Goal: Check status: Check status

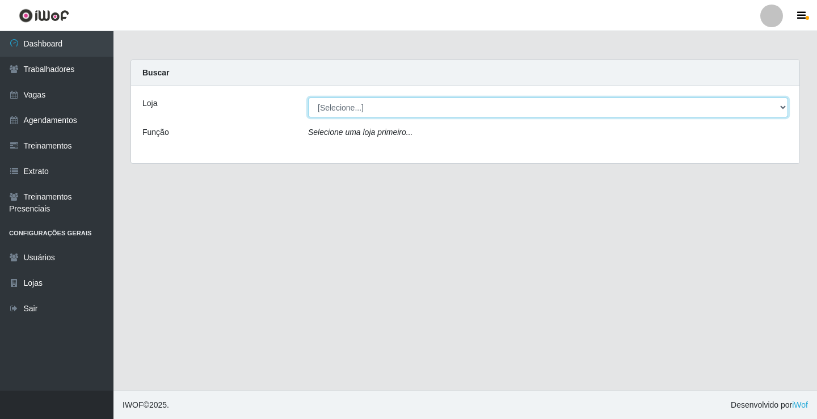
click at [447, 111] on select "[Selecione...] Edilicya Supermercado" at bounding box center [548, 108] width 480 height 20
select select "460"
click at [308, 98] on select "[Selecione...] Edilicya Supermercado" at bounding box center [548, 108] width 480 height 20
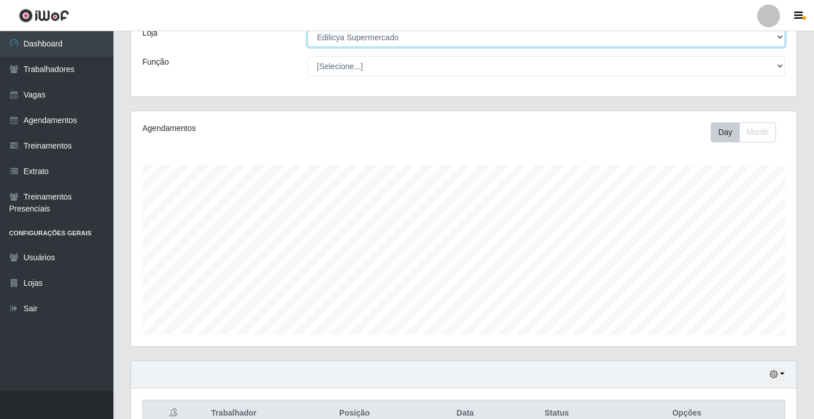
scroll to position [183, 0]
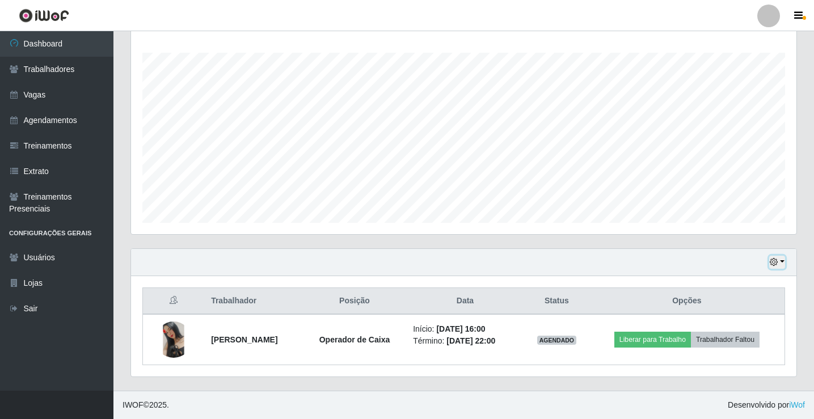
click at [782, 264] on button "button" at bounding box center [778, 262] width 16 height 13
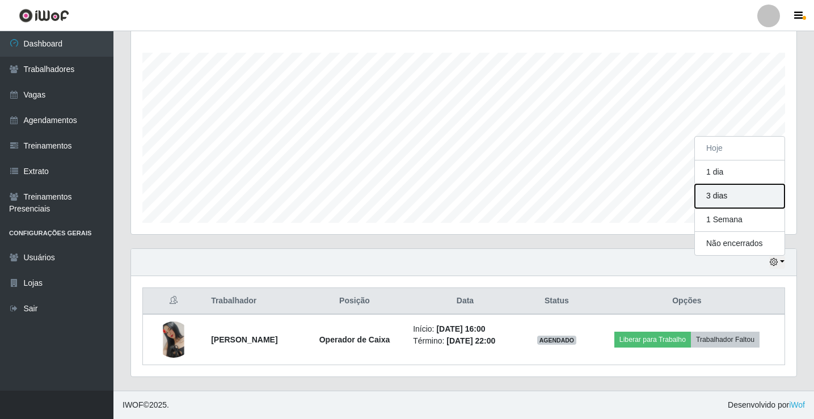
click at [724, 198] on button "3 dias" at bounding box center [740, 196] width 90 height 24
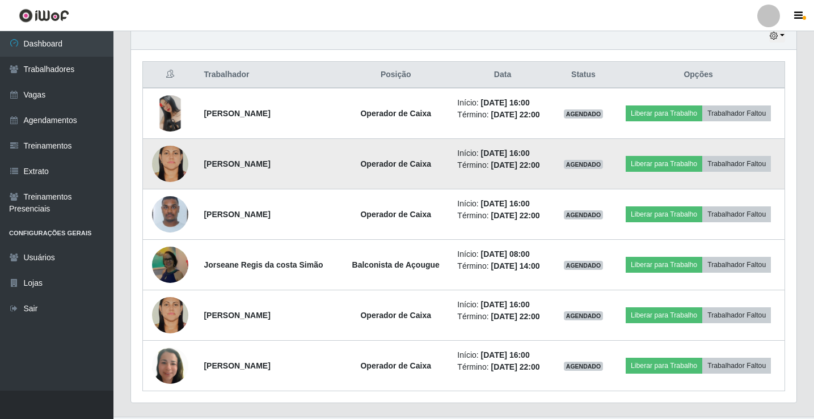
scroll to position [410, 0]
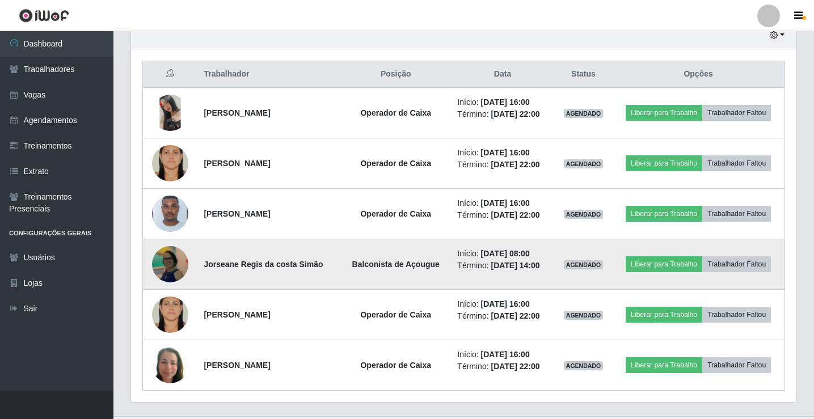
click at [175, 258] on img at bounding box center [170, 264] width 36 height 39
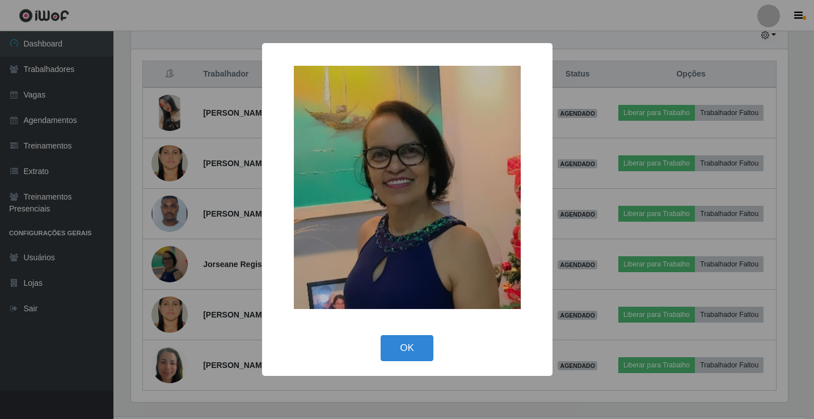
scroll to position [236, 660]
click at [226, 200] on div "× OK Cancel" at bounding box center [408, 209] width 817 height 419
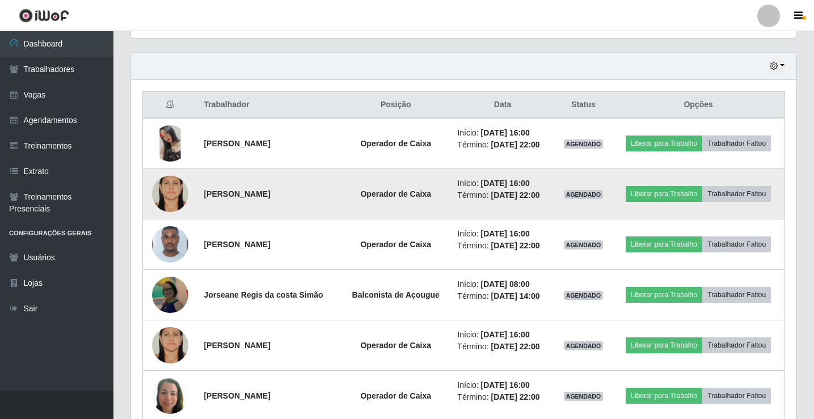
scroll to position [265, 0]
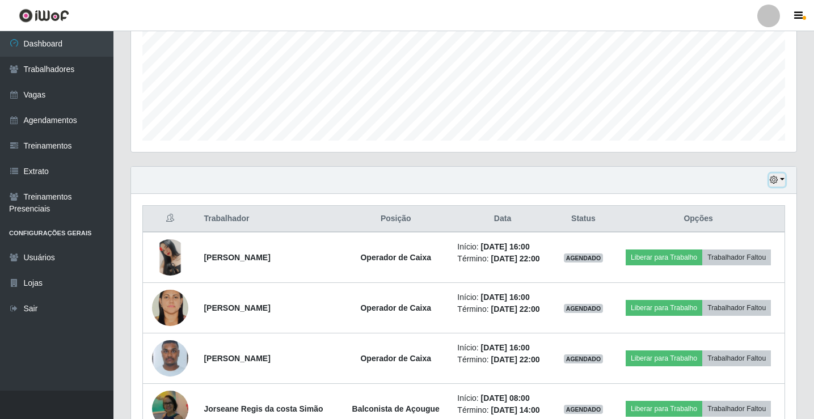
click at [777, 178] on icon "button" at bounding box center [774, 180] width 8 height 8
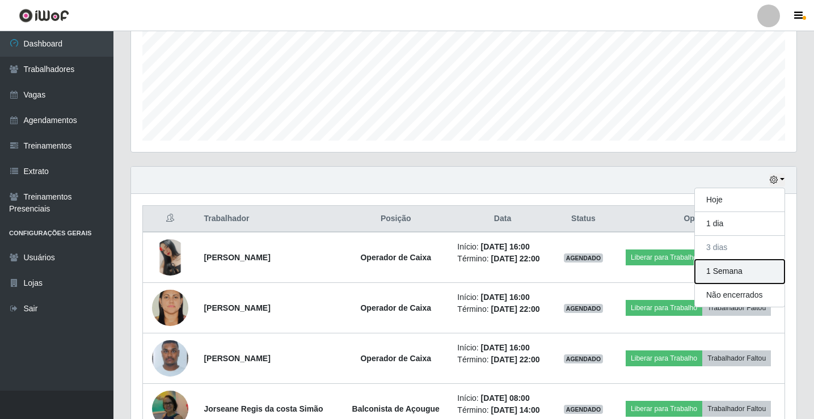
click at [717, 269] on button "1 Semana" at bounding box center [740, 272] width 90 height 24
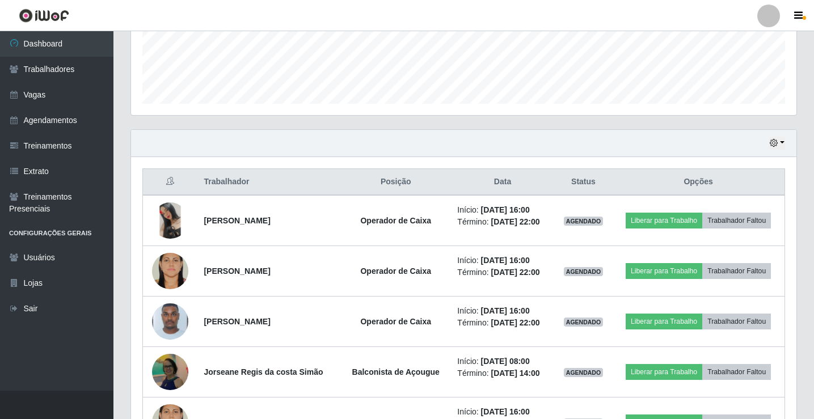
scroll to position [322, 0]
